Goal: Task Accomplishment & Management: Use online tool/utility

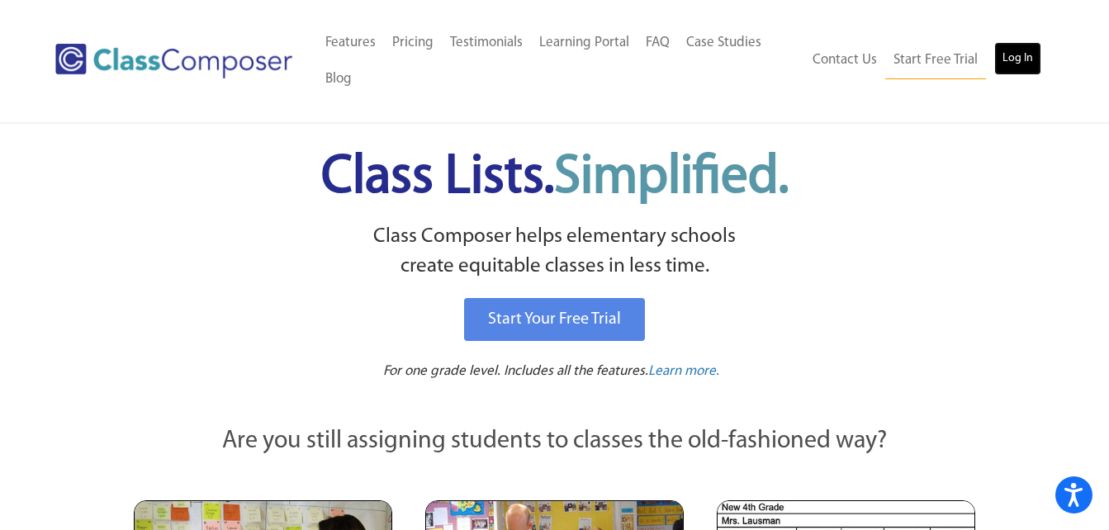
click at [1009, 64] on link "Log In" at bounding box center [1017, 58] width 47 height 33
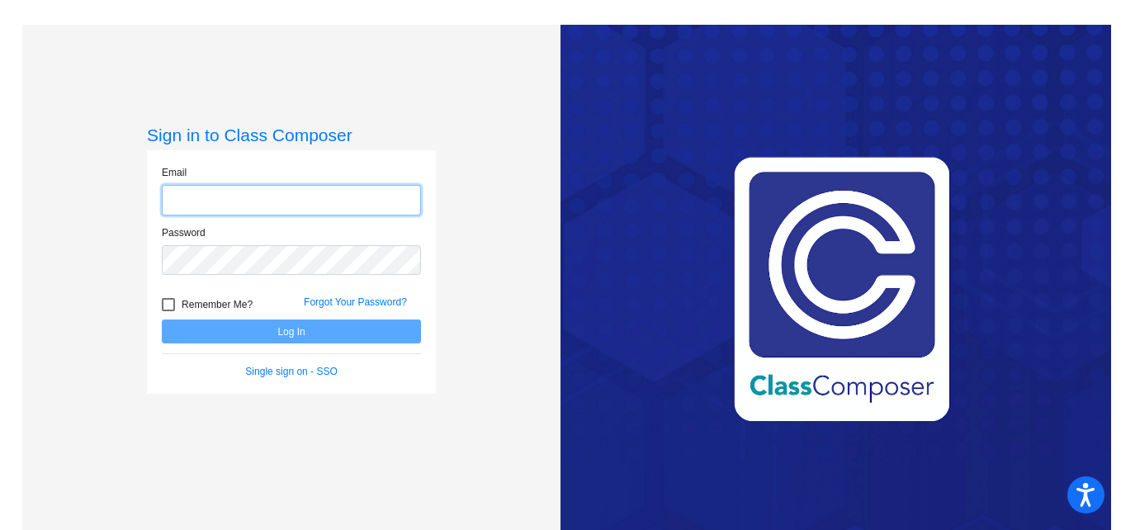
click at [223, 206] on input "email" at bounding box center [291, 200] width 259 height 31
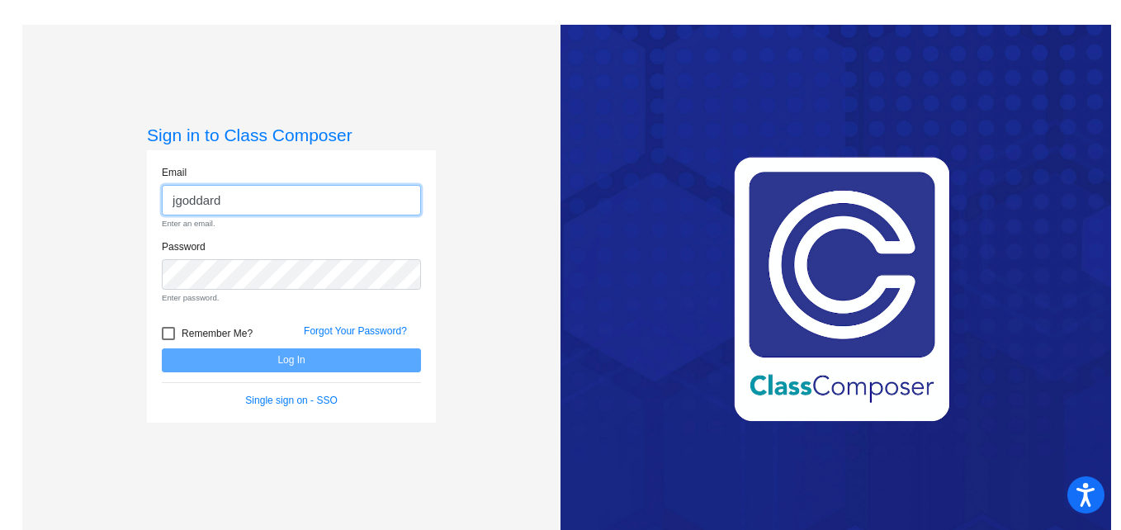
type input "[EMAIL_ADDRESS][DOMAIN_NAME]"
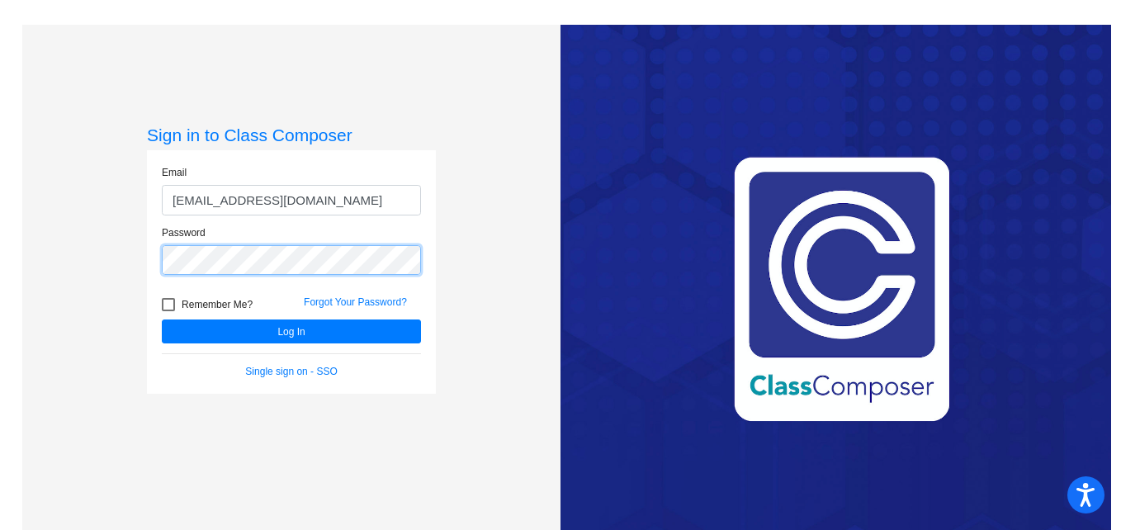
click at [162, 320] on button "Log In" at bounding box center [291, 332] width 259 height 24
